Goal: Task Accomplishment & Management: Use online tool/utility

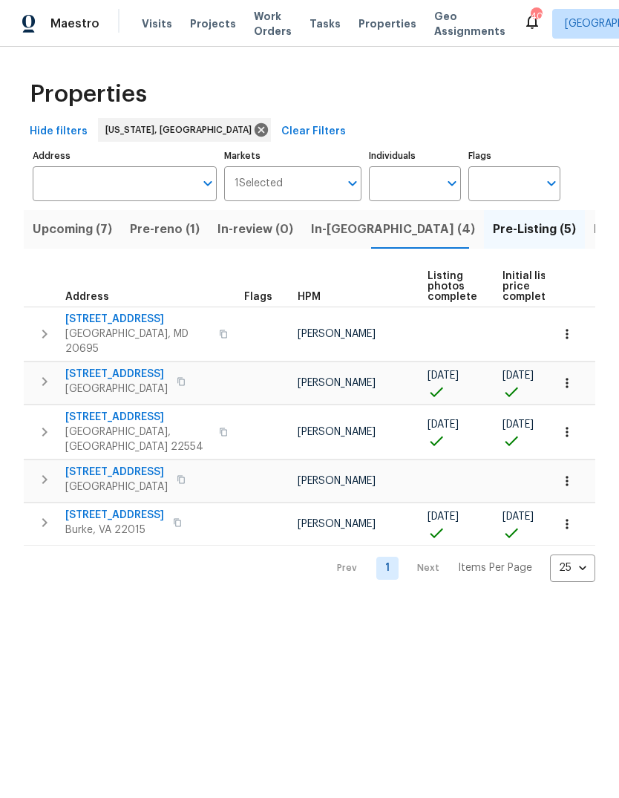
click at [594, 231] on span "Listed (53)" at bounding box center [625, 229] width 63 height 21
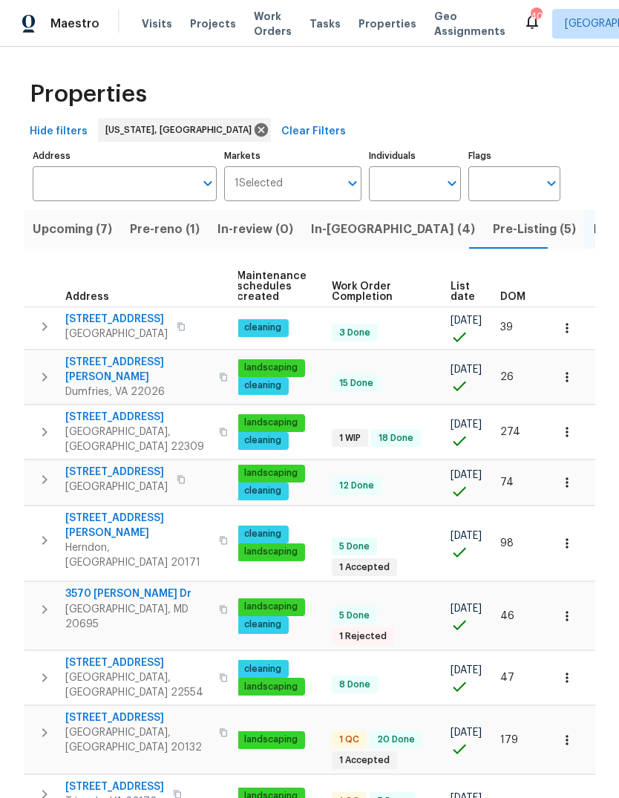
scroll to position [0, 216]
click at [510, 299] on span "DOM" at bounding box center [512, 297] width 25 height 10
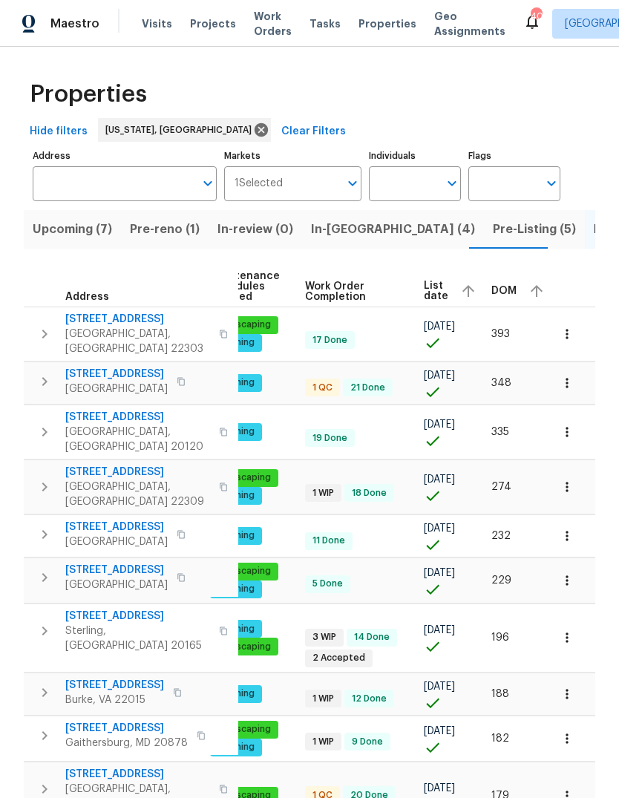
scroll to position [0, 242]
click at [497, 289] on span "DOM" at bounding box center [504, 291] width 25 height 10
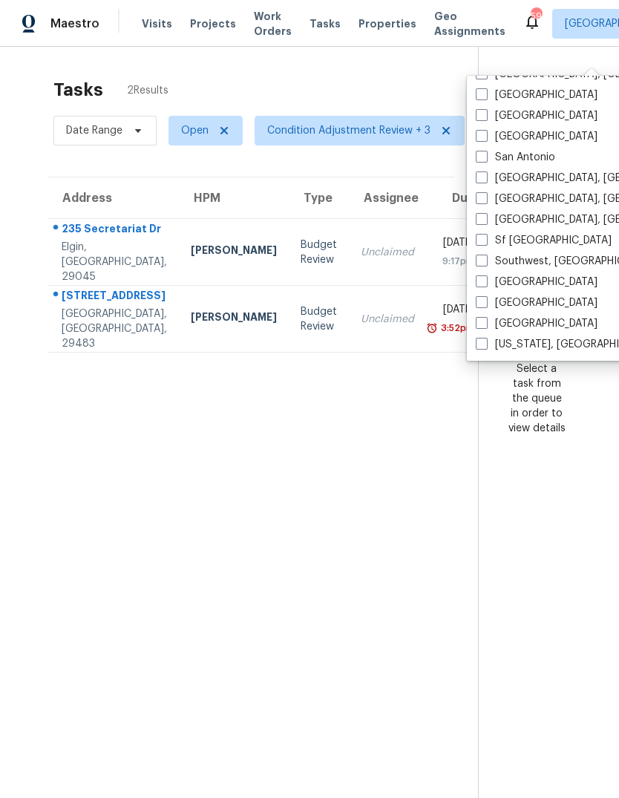
scroll to position [56, 0]
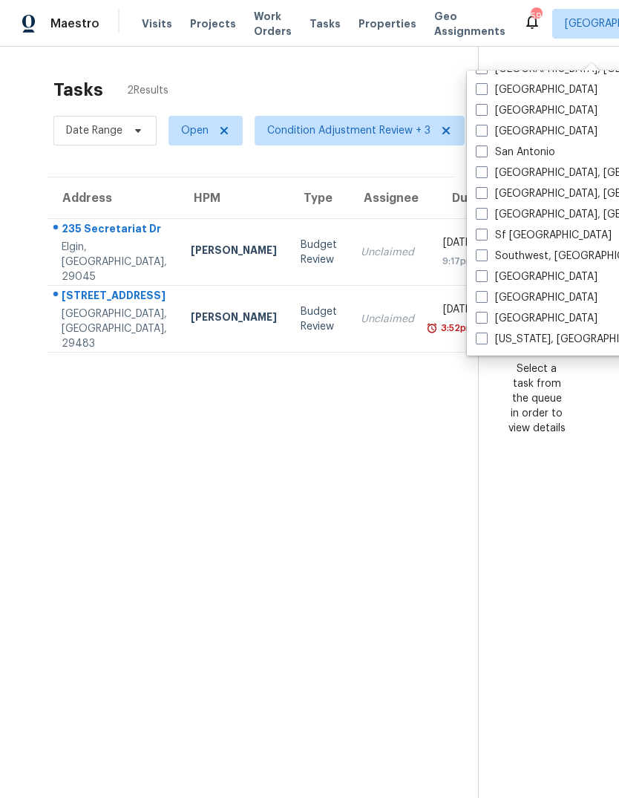
click at [480, 333] on span at bounding box center [482, 339] width 12 height 12
click at [480, 332] on input "[US_STATE], [GEOGRAPHIC_DATA]" at bounding box center [481, 337] width 10 height 10
checkbox input "true"
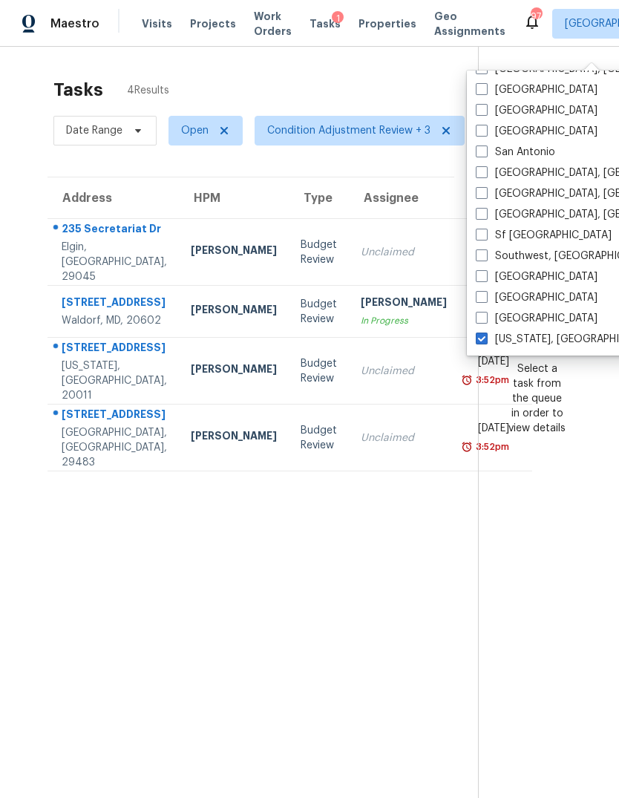
click at [345, 47] on div "Tasks 4 Results Date Range Open Condition Adjustment Review + 3 Assignee ​ Crea…" at bounding box center [309, 446] width 619 height 798
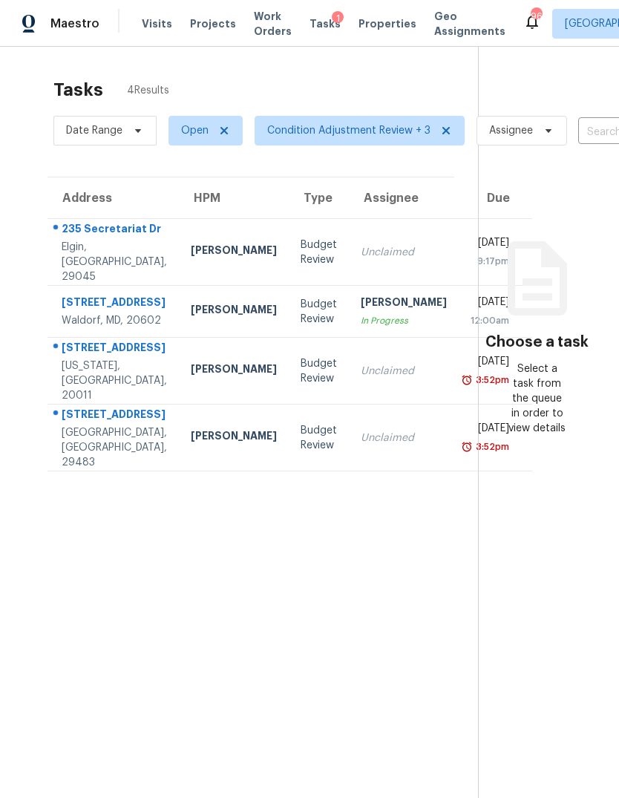
click at [262, 31] on span "Work Orders" at bounding box center [273, 24] width 38 height 30
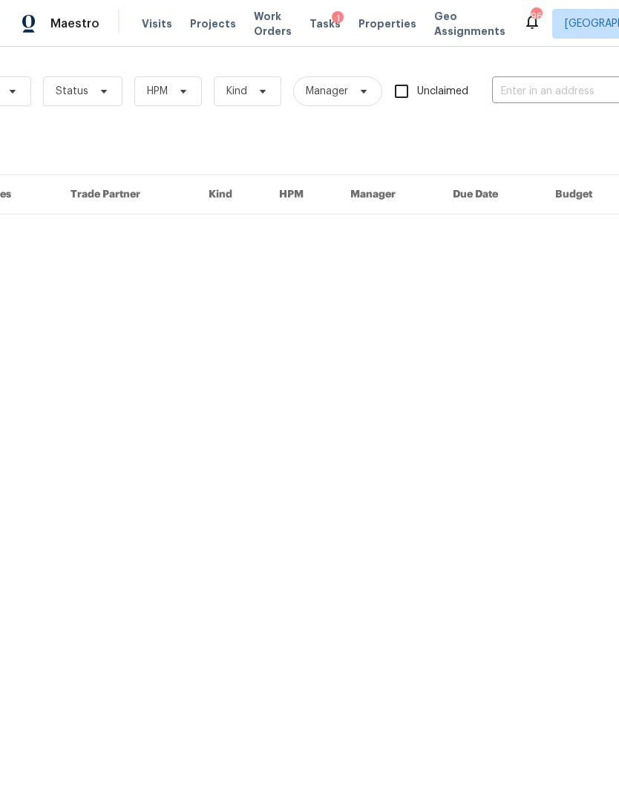
scroll to position [0, 132]
click at [557, 93] on input "text" at bounding box center [569, 91] width 148 height 23
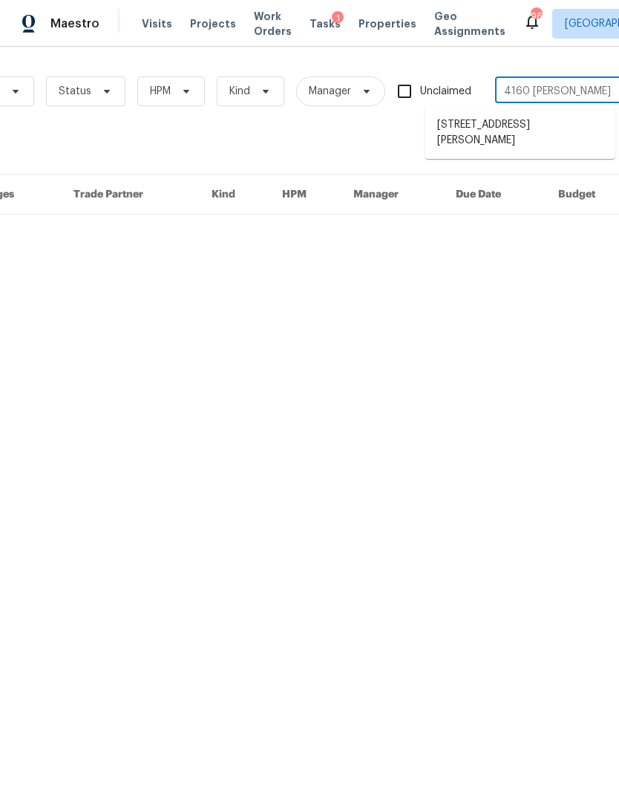
type input "4160 [PERSON_NAME]"
click at [507, 124] on li "[STREET_ADDRESS][PERSON_NAME]" at bounding box center [520, 133] width 190 height 40
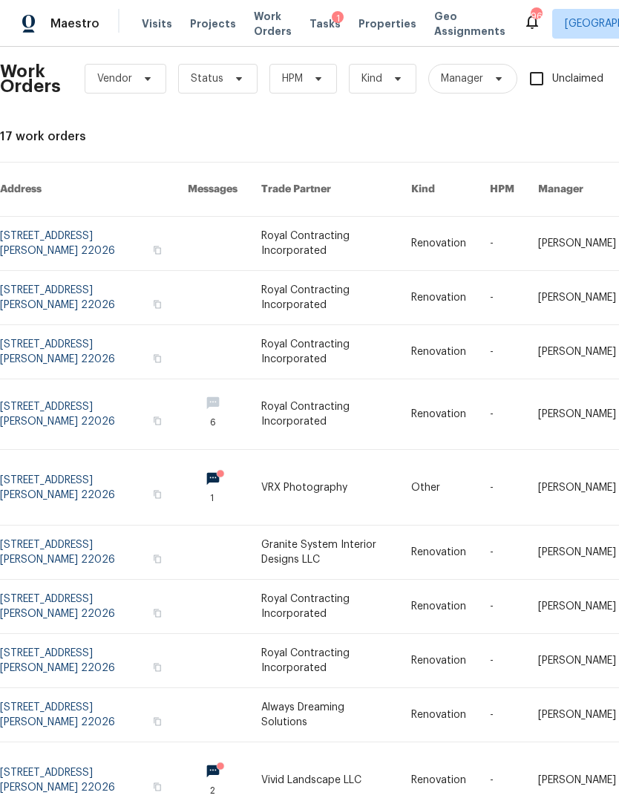
scroll to position [13, 0]
click at [29, 227] on link at bounding box center [94, 243] width 188 height 53
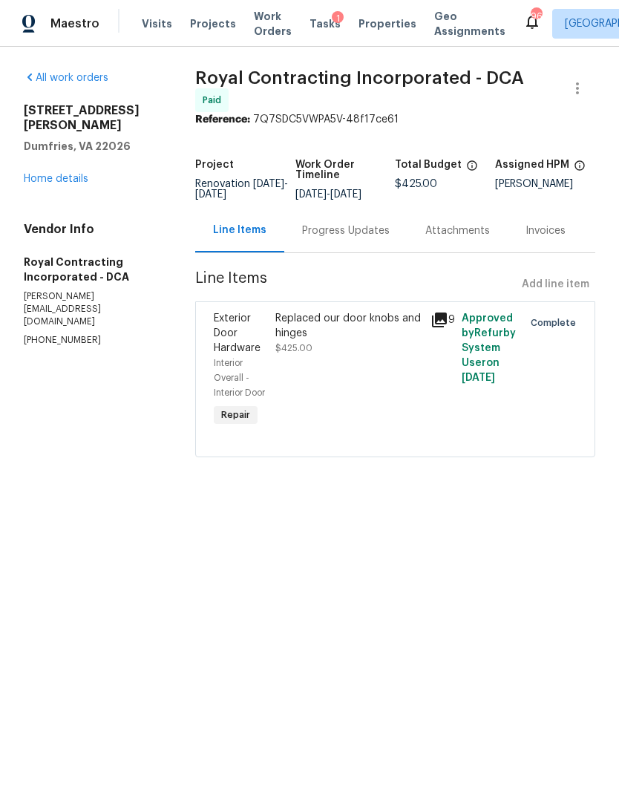
click at [69, 174] on link "Home details" at bounding box center [56, 179] width 65 height 10
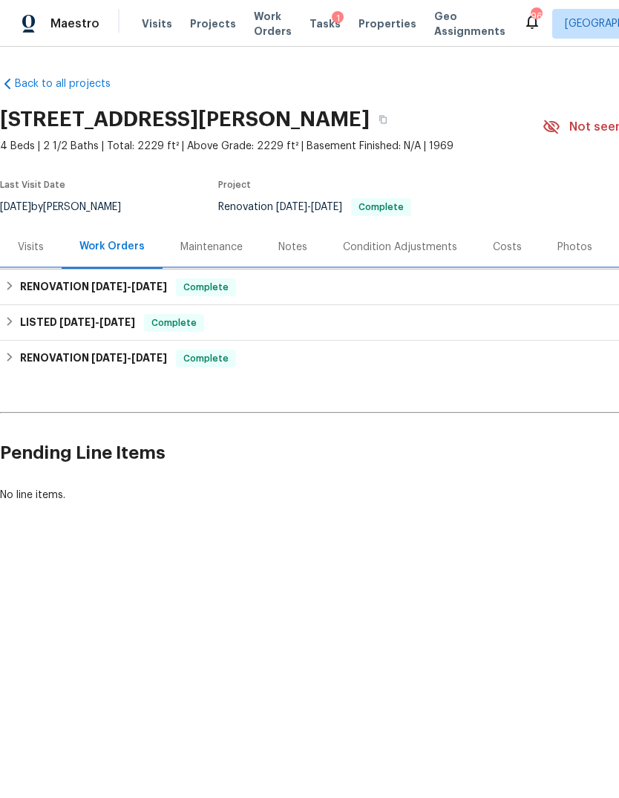
click at [7, 289] on icon at bounding box center [9, 286] width 10 height 10
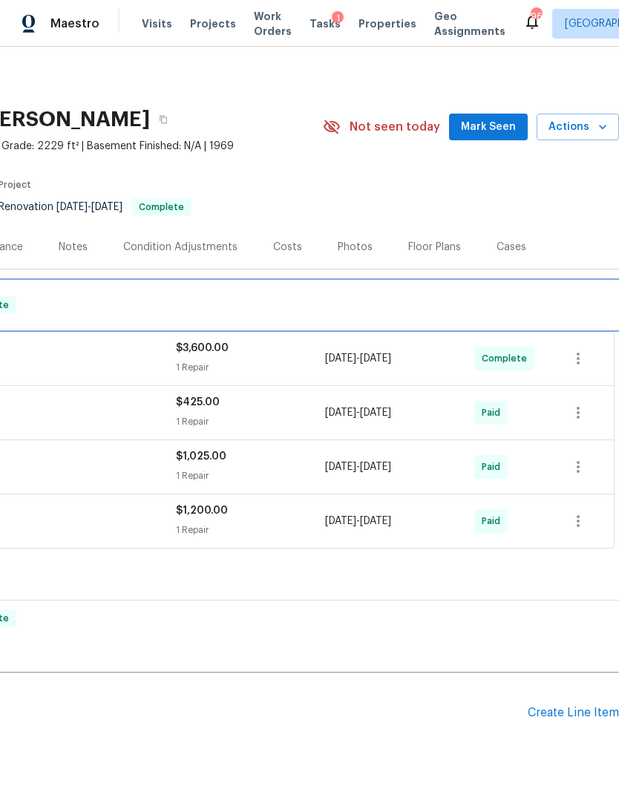
scroll to position [0, 220]
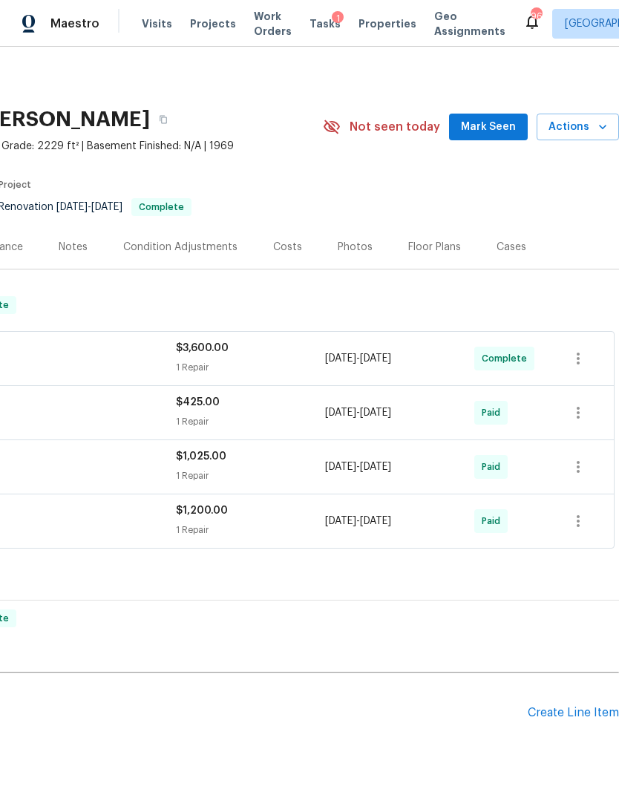
click at [224, 354] on div "$3,600.00" at bounding box center [250, 348] width 149 height 15
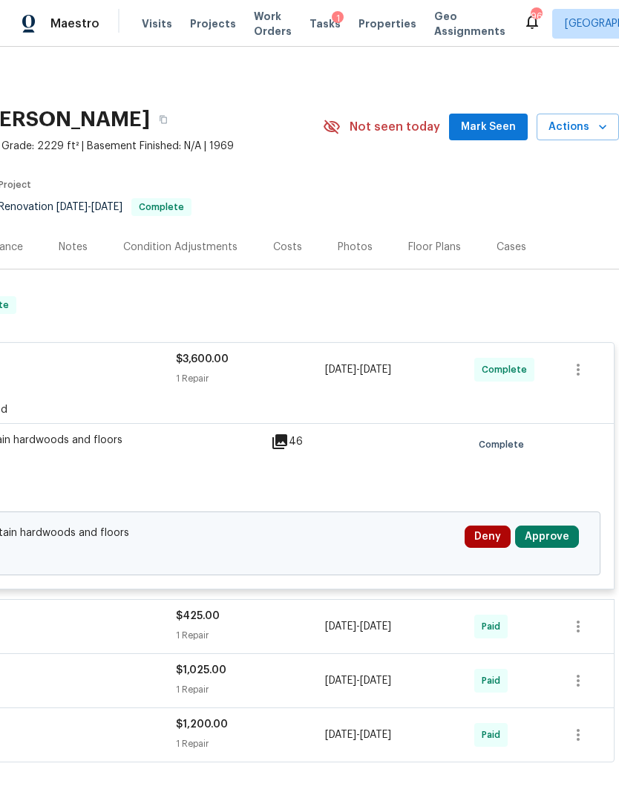
click at [560, 540] on button "Approve" at bounding box center [547, 537] width 64 height 22
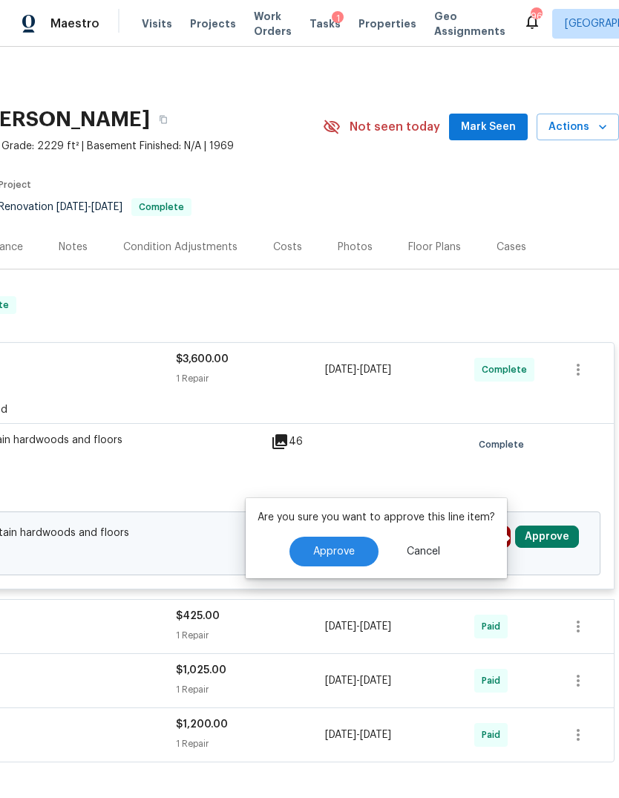
click at [338, 564] on button "Approve" at bounding box center [334, 552] width 89 height 30
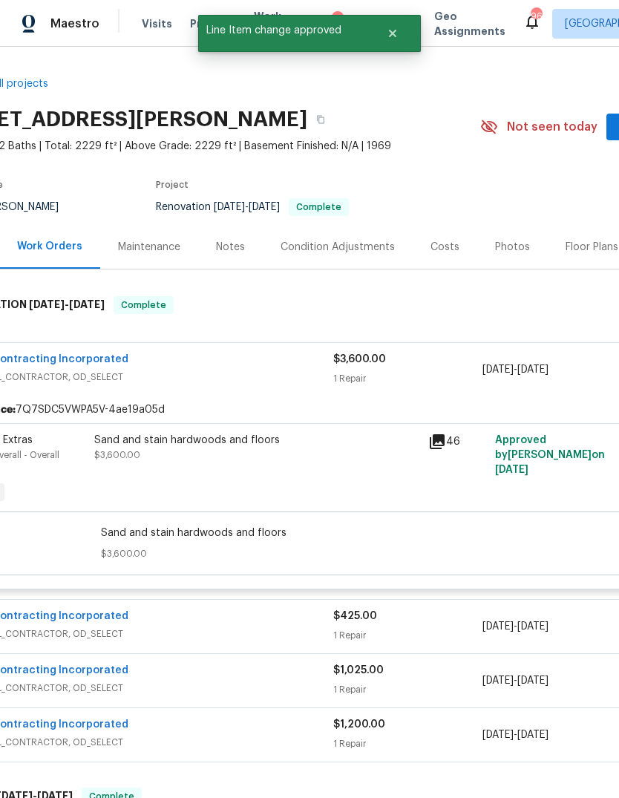
scroll to position [0, 70]
